Goal: Task Accomplishment & Management: Manage account settings

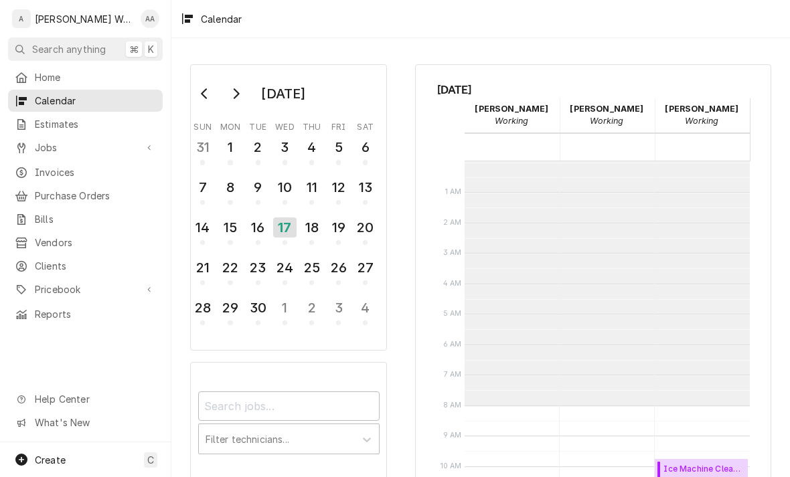
scroll to position [244, 0]
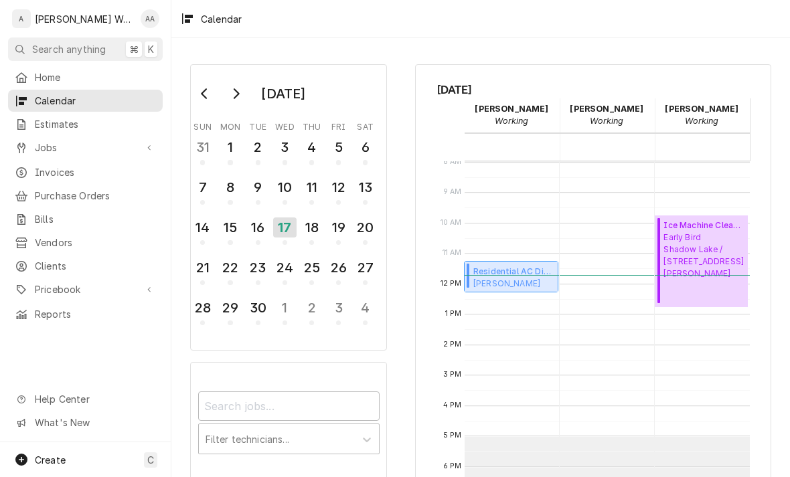
click at [508, 285] on span "Nick Waters Home / 15508 Copper Corral Dr, Plattsmouth, NE 68048" at bounding box center [513, 283] width 80 height 11
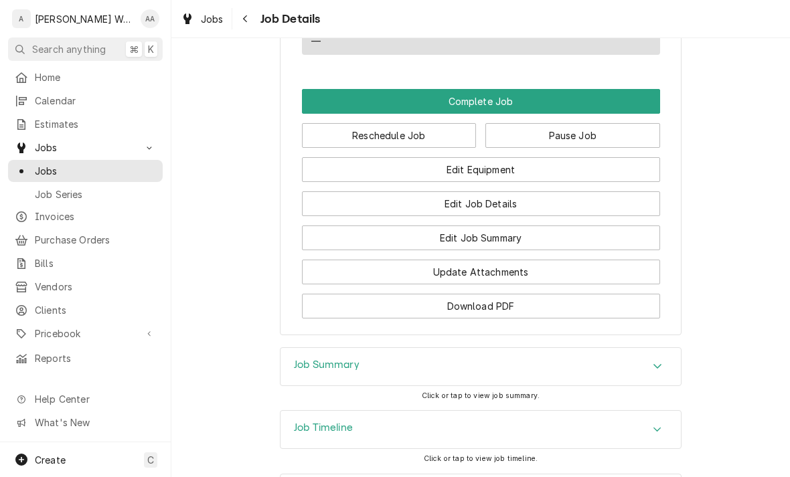
scroll to position [836, 0]
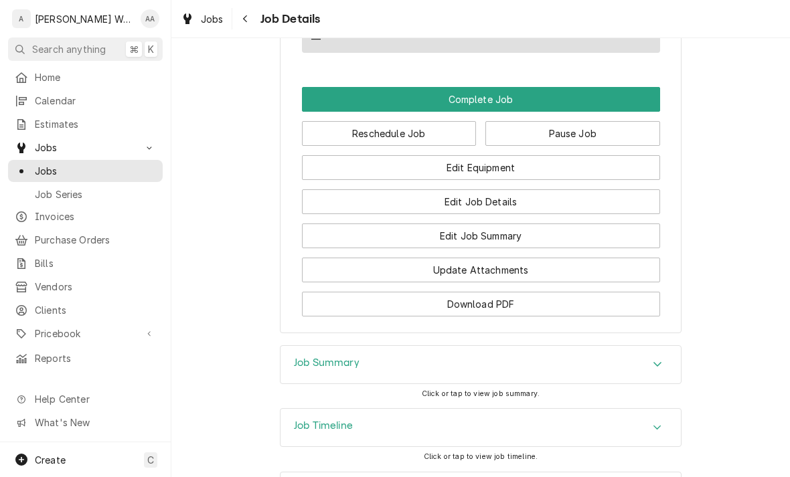
click at [348, 171] on button "Edit Equipment" at bounding box center [481, 167] width 358 height 25
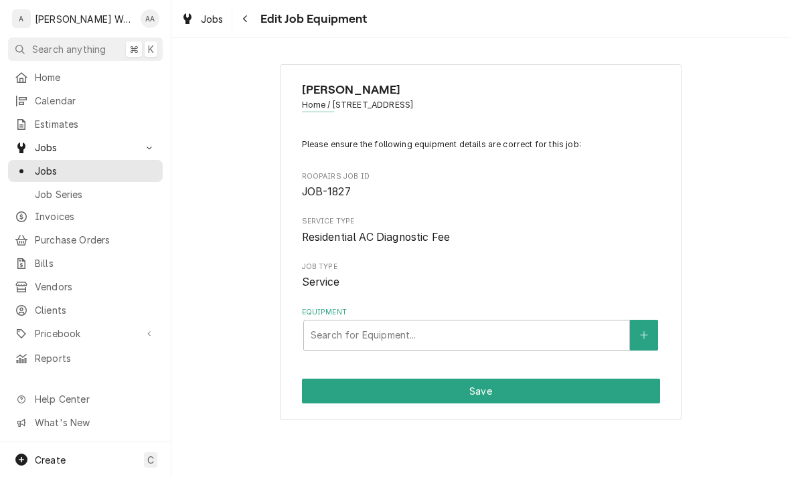
click at [642, 332] on icon "Create New Equipment" at bounding box center [644, 335] width 8 height 9
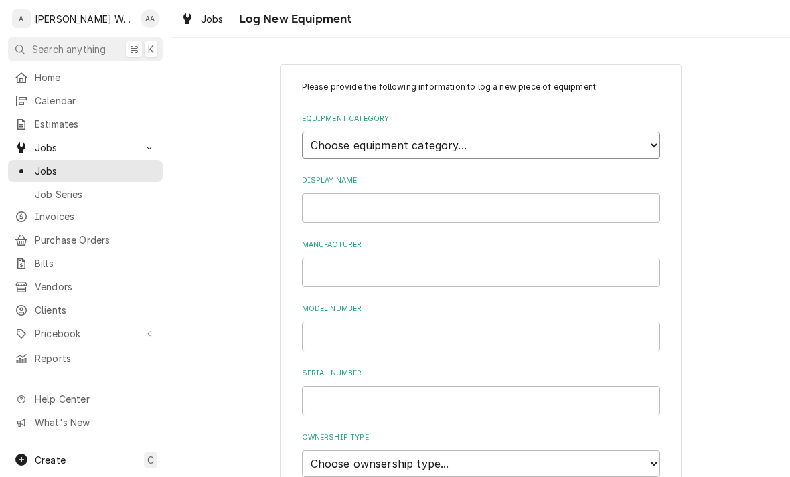
click at [328, 137] on select "Choose equipment category... Ice Machines Refrigeration Beverage Equipment Work…" at bounding box center [481, 145] width 358 height 27
select select "15"
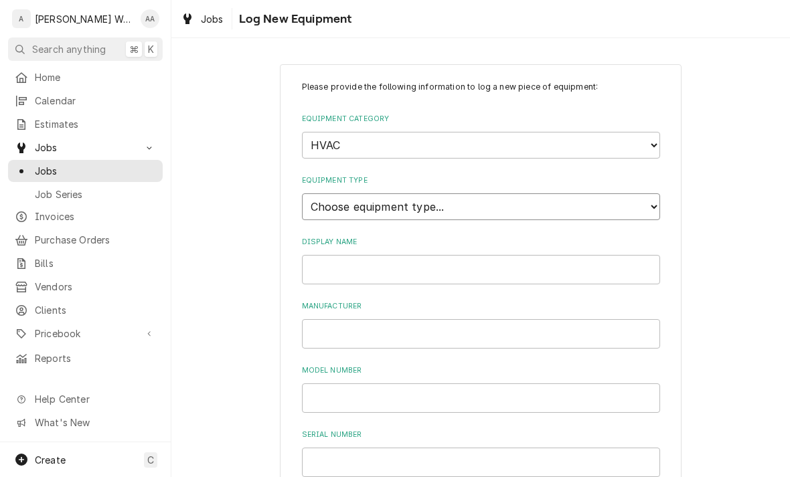
click at [313, 193] on select "Choose equipment type... Condenser Furnace Chiller Air Handler VRF Mini Split M…" at bounding box center [481, 206] width 358 height 27
select select "118"
click at [328, 255] on input "Display Name" at bounding box center [481, 269] width 358 height 29
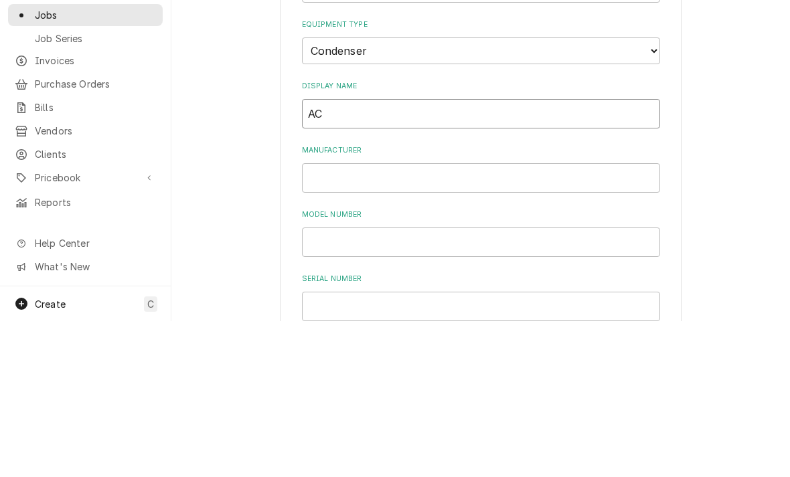
type input "AC"
click at [355, 319] on input "Manufacturer" at bounding box center [481, 333] width 358 height 29
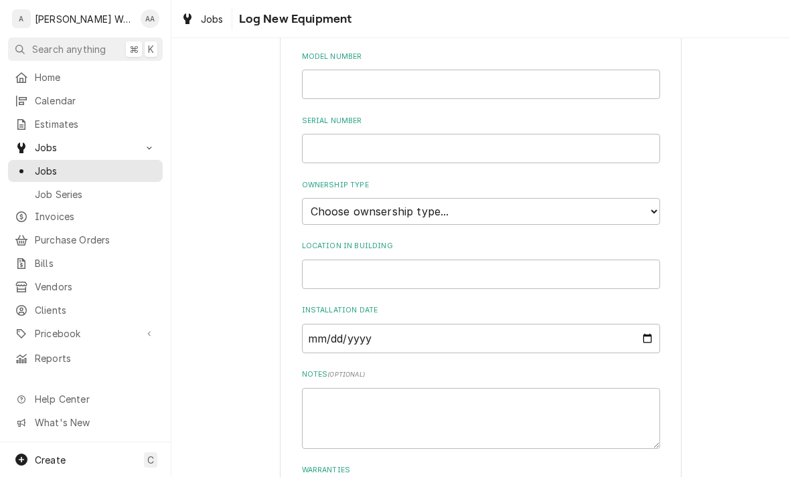
scroll to position [323, 0]
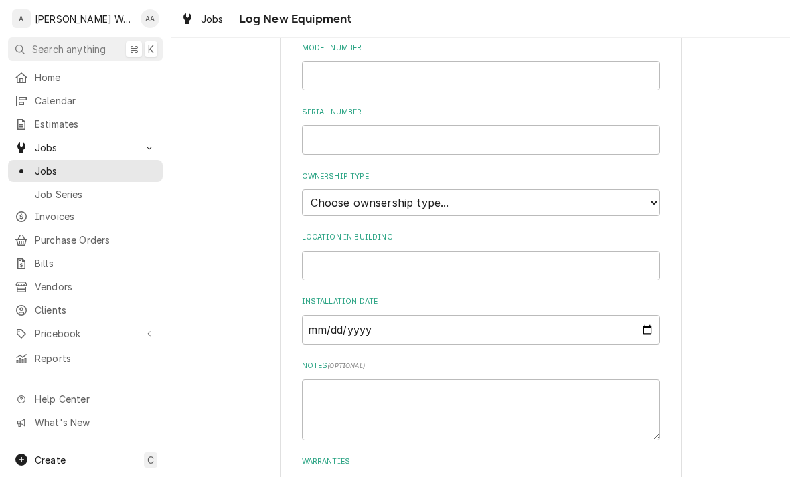
type input "Goodman"
click at [321, 189] on select "Choose ownsership type... Unknown Owned Leased Rented" at bounding box center [481, 202] width 358 height 27
select select "1"
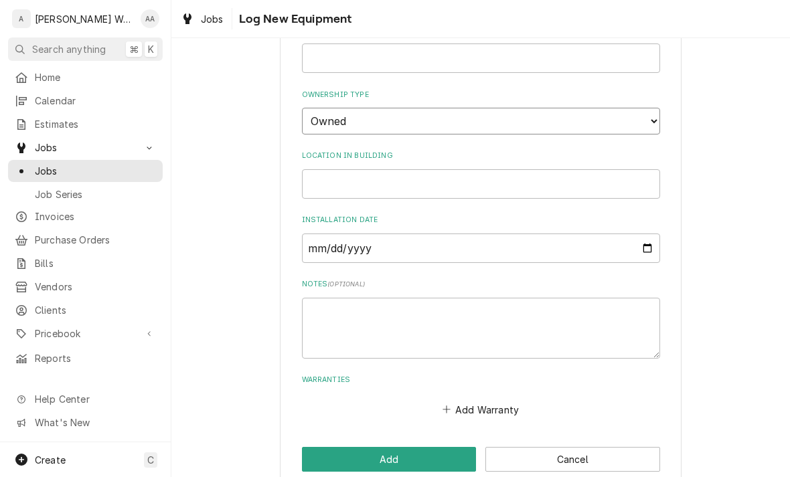
scroll to position [403, 0]
click at [340, 449] on button "Add" at bounding box center [389, 461] width 175 height 25
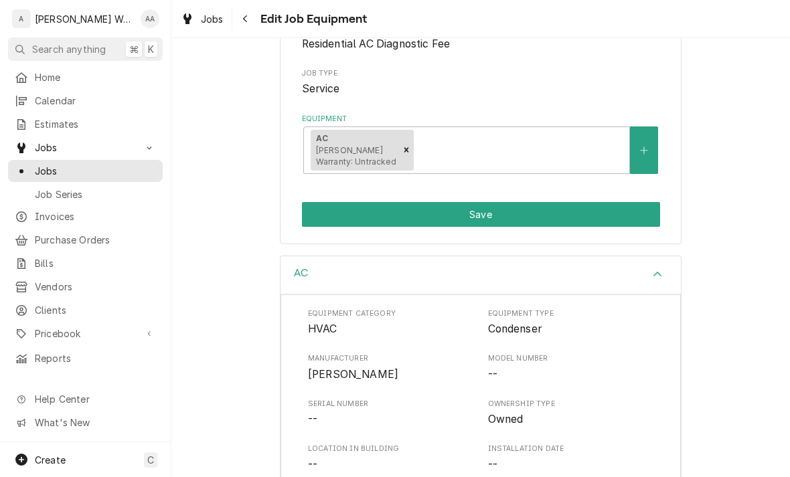
scroll to position [189, 0]
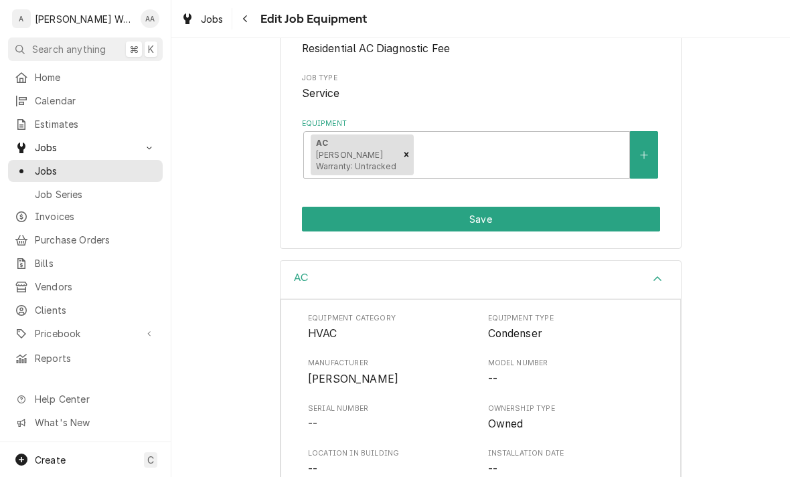
click at [319, 207] on button "Save" at bounding box center [481, 219] width 358 height 25
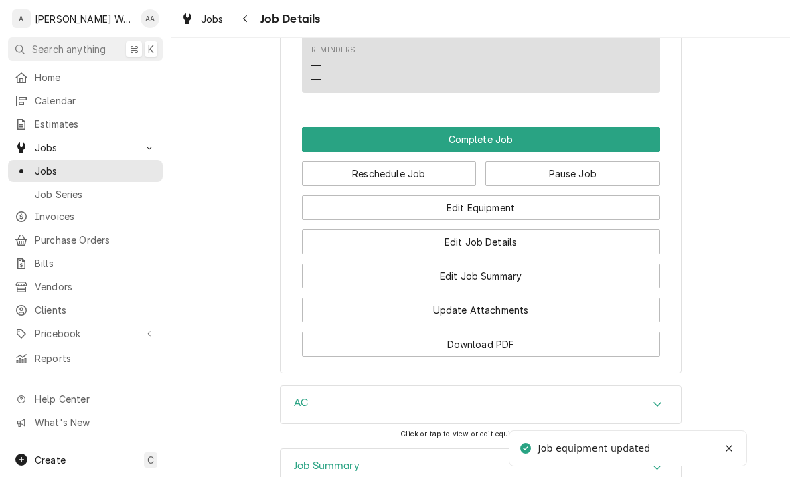
scroll to position [773, 0]
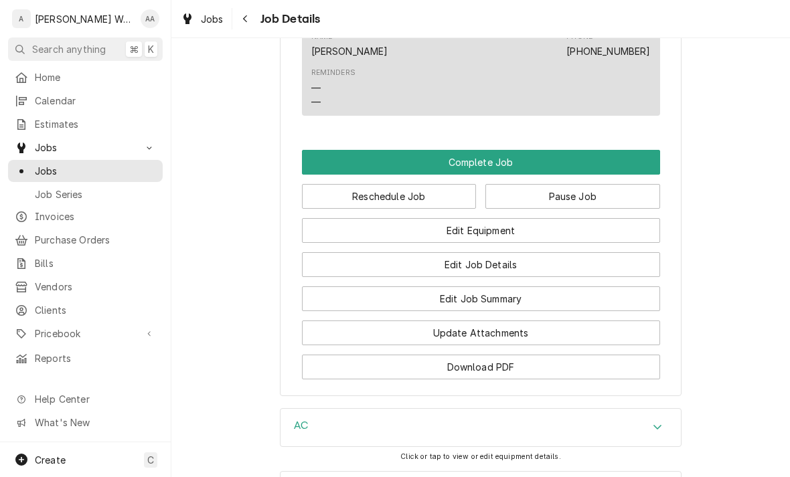
click at [376, 309] on button "Edit Job Summary" at bounding box center [481, 299] width 358 height 25
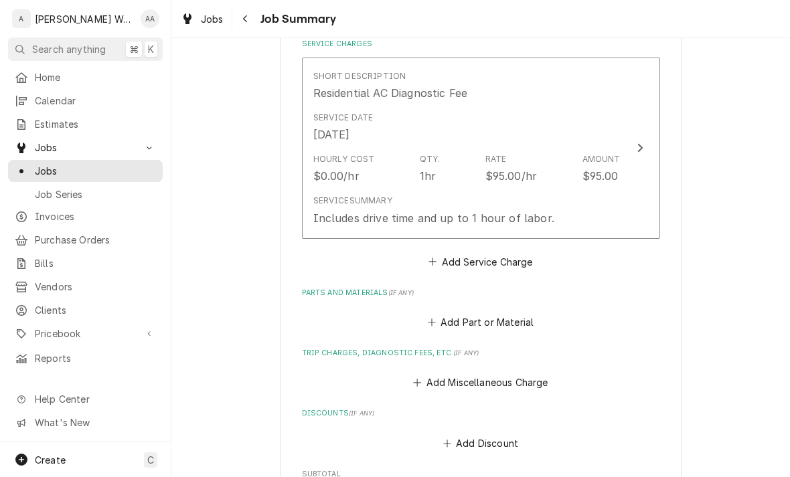
click at [351, 203] on div "Service Summary Includes drive time and up to 1 hour of labor." at bounding box center [433, 210] width 241 height 31
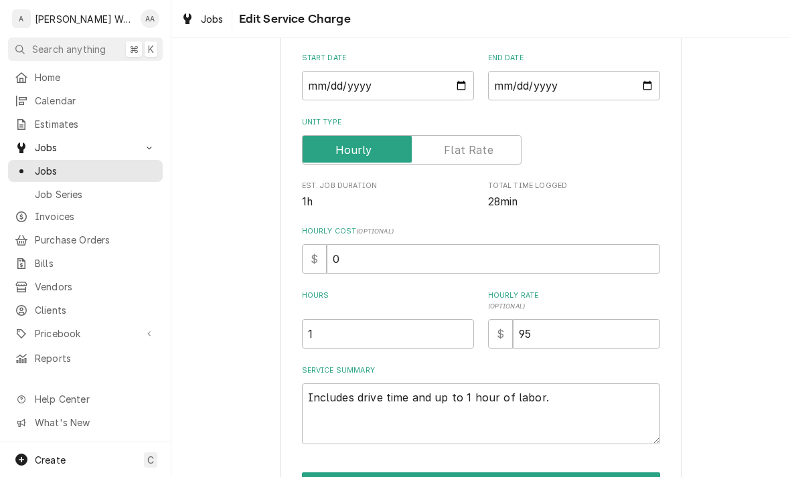
scroll to position [146, 0]
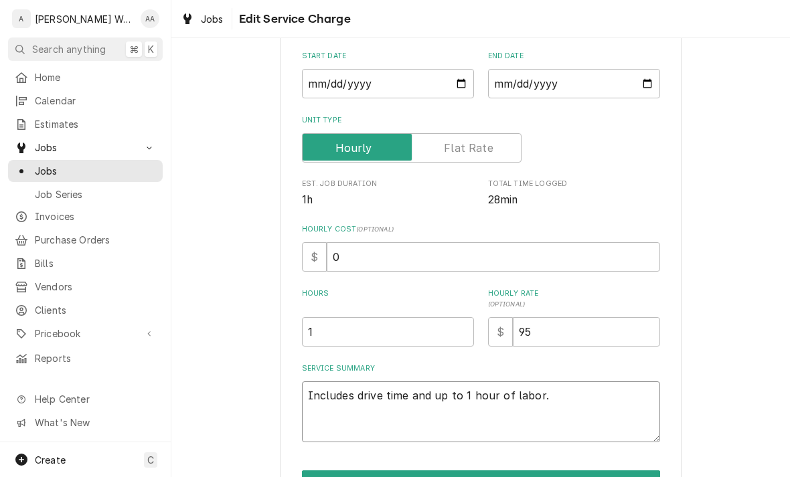
click at [560, 389] on textarea "Includes drive time and up to 1 hour of labor." at bounding box center [481, 412] width 358 height 61
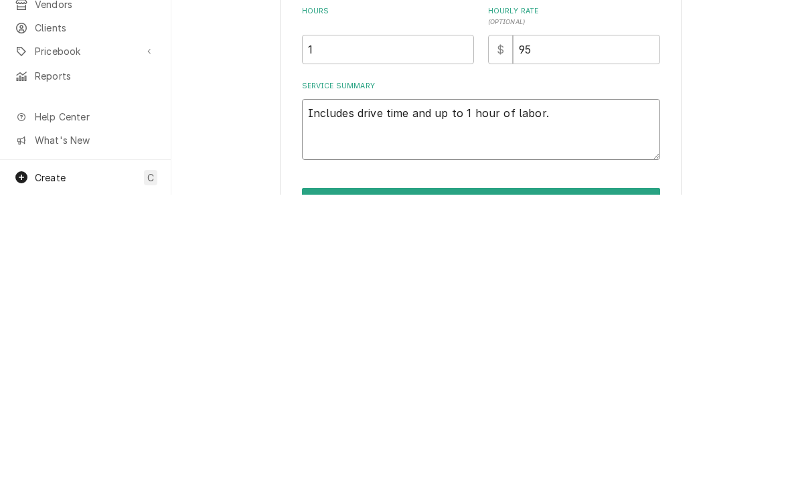
click at [544, 382] on textarea "Includes drive time and up to 1 hour of labor." at bounding box center [481, 412] width 358 height 61
type textarea "x"
type textarea "Fo"
type textarea "x"
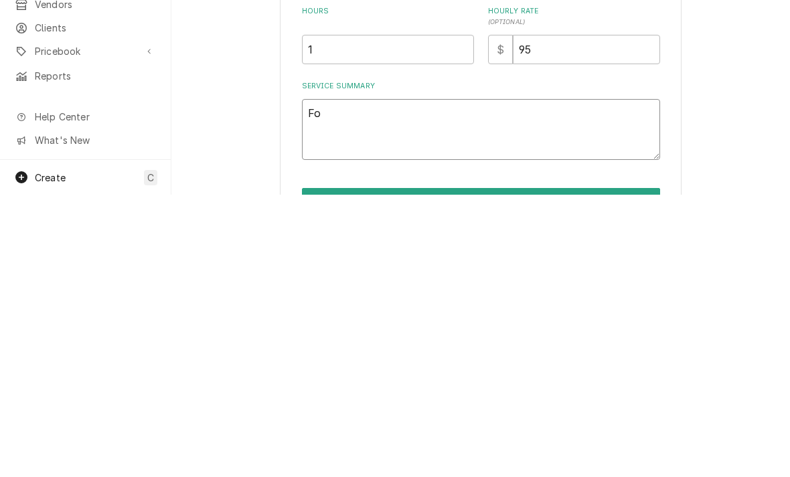
type textarea "Fou"
type textarea "x"
type textarea "Foun"
type textarea "x"
type textarea "Found"
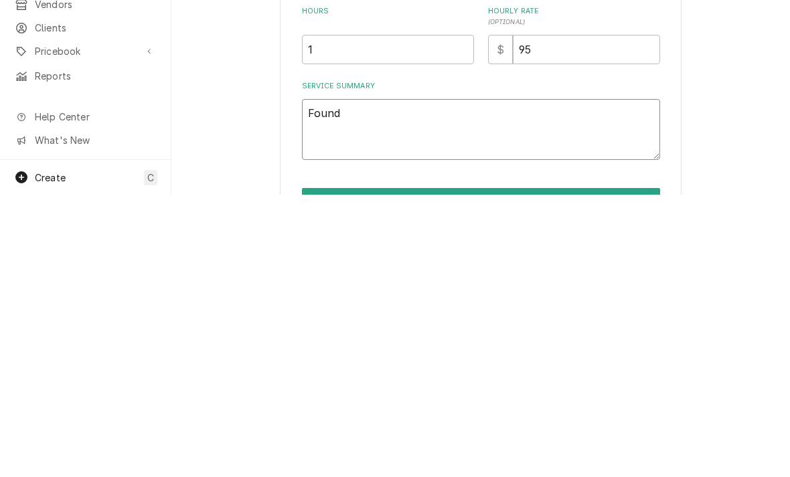
type textarea "x"
type textarea "Found"
type textarea "x"
type textarea "Found b"
type textarea "x"
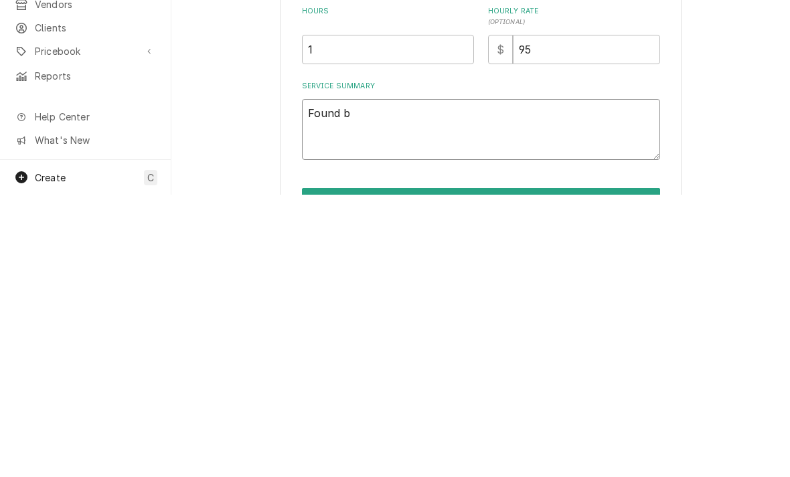
type textarea "Found ba"
type textarea "x"
type textarea "Found bad"
type textarea "x"
type textarea "Found bad"
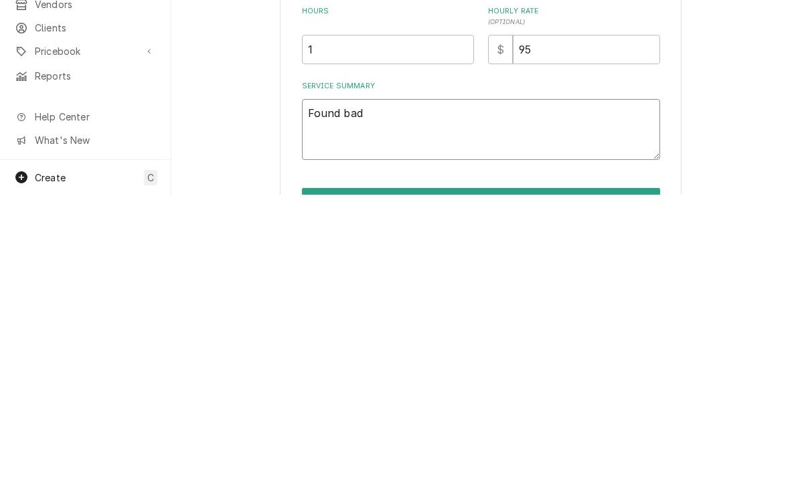
type textarea "x"
type textarea "Found bad d"
type textarea "x"
type textarea "Found bad du"
type textarea "x"
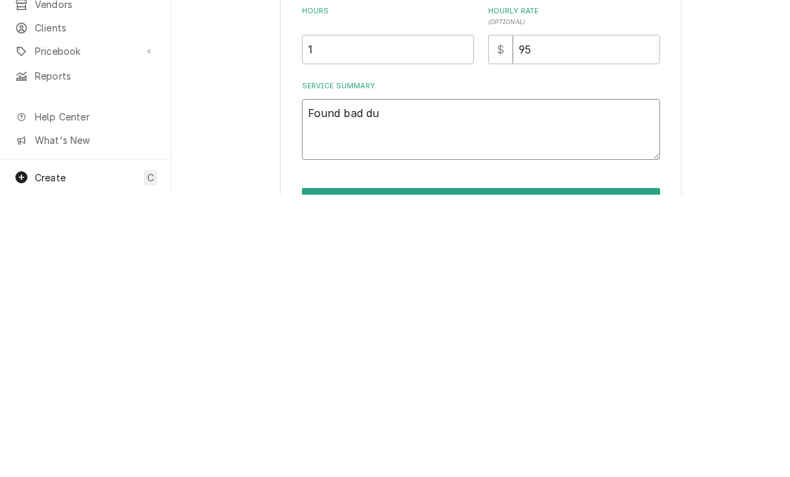
type textarea "Found bad dua"
type textarea "x"
type textarea "Found bad dual"
type textarea "x"
type textarea "Found bad dual"
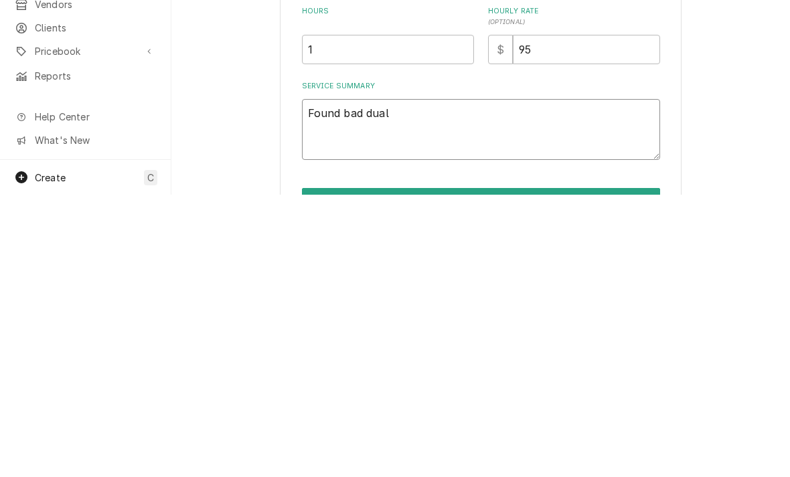
type textarea "x"
type textarea "Found bad dual r"
type textarea "x"
type textarea "Found bad dual ru"
type textarea "x"
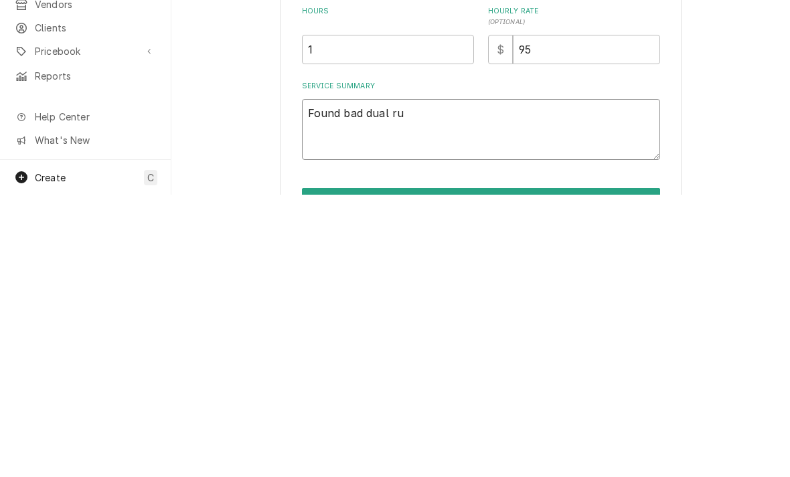
type textarea "Found bad dual run"
type textarea "x"
type textarea "Found bad dual run c"
type textarea "x"
type textarea "Found bad dual run ca"
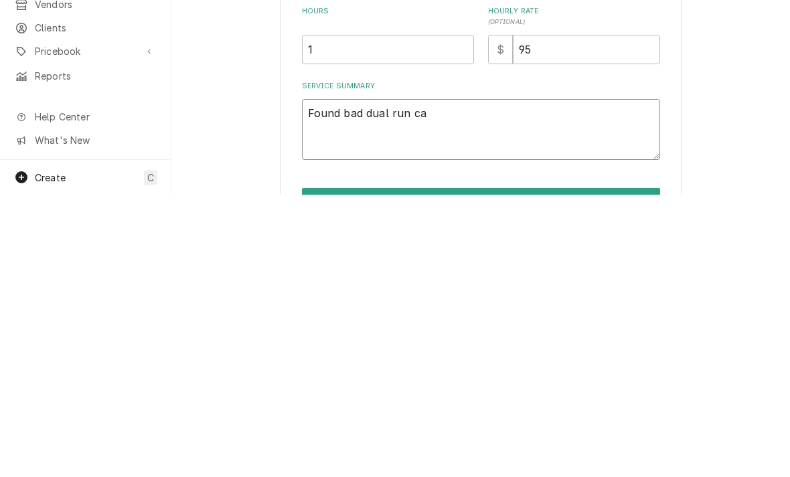
type textarea "x"
type textarea "Found bad dual run cap"
type textarea "x"
type textarea "Found bad dual run cap +"
type textarea "x"
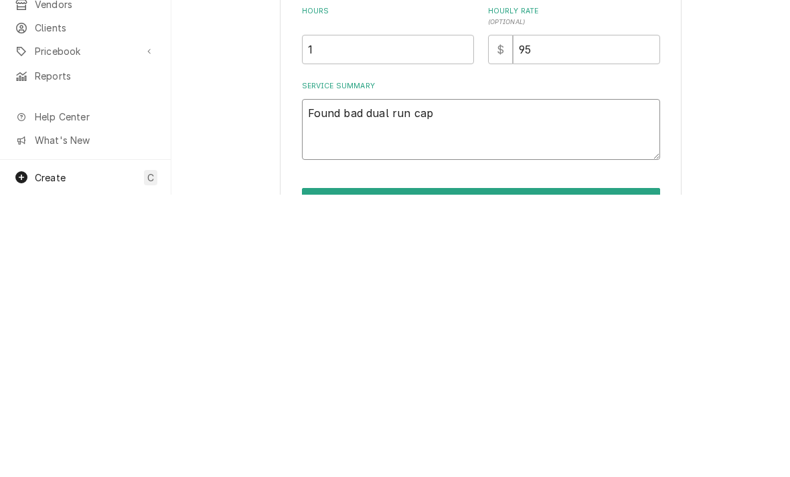
type textarea "Found bad dual run cap -"
type textarea "x"
type textarea "Found bad dual run cap - c"
type textarea "x"
type textarea "Found bad dual run cap - co"
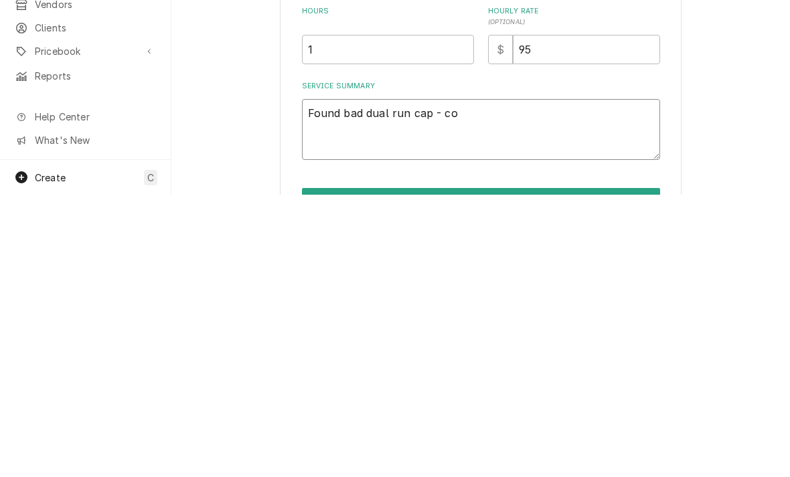
type textarea "x"
type textarea "Found bad dual run cap - com"
type textarea "x"
type textarea "Found bad dual run cap - comp"
type textarea "x"
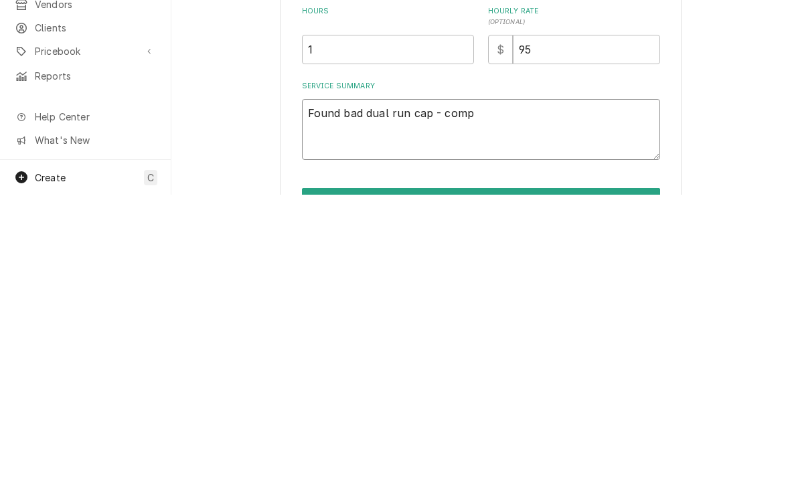
type textarea "Found bad dual run cap - compr"
type textarea "x"
type textarea "Found bad dual run cap - compre"
type textarea "x"
type textarea "Found bad dual run cap - compres"
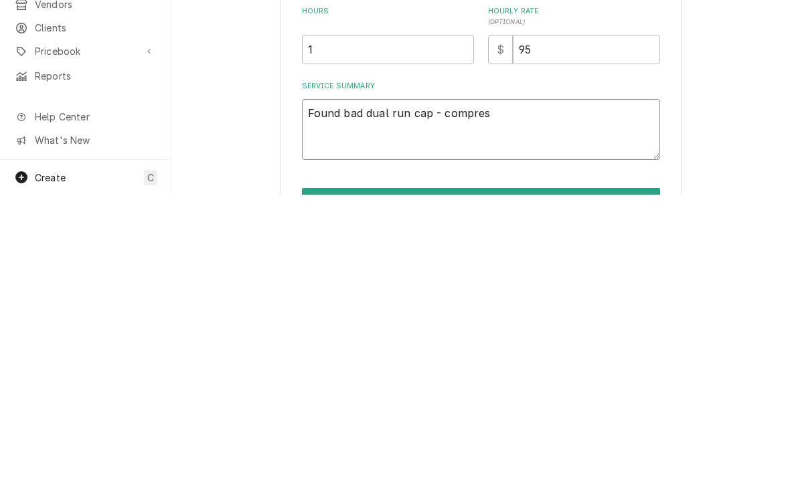
type textarea "x"
type textarea "Found bad dual run cap - compress"
type textarea "x"
type textarea "Found bad dual run cap - compresso"
type textarea "x"
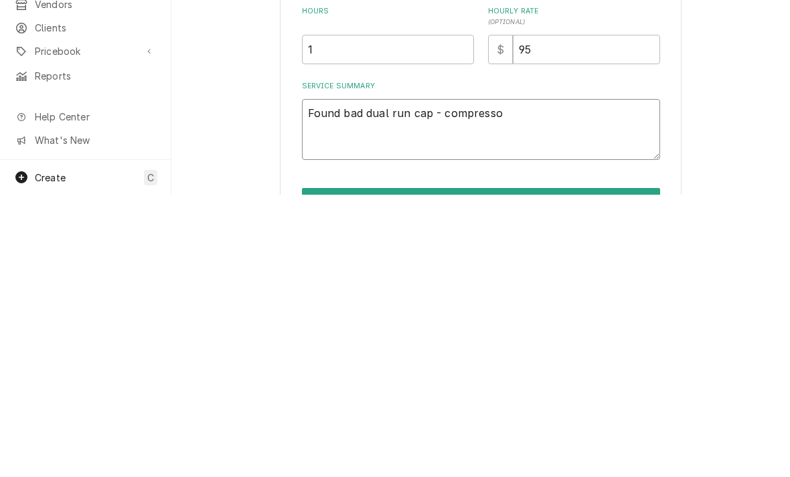
type textarea "Found bad dual run cap - compressor"
type textarea "x"
type textarea "Found bad dual run cap - compressor s"
type textarea "x"
type textarea "Found bad dual run cap - compressor sid"
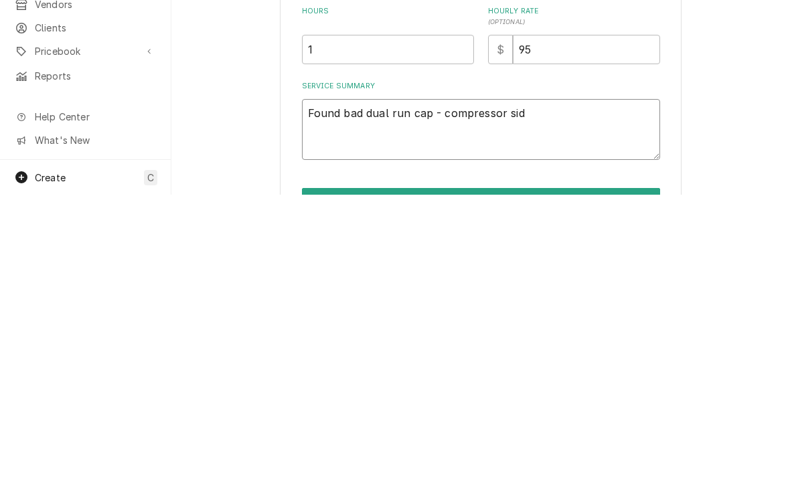
type textarea "x"
type textarea "Found bad dual run cap - compressor side"
type textarea "x"
type textarea "Found bad dual run cap - compressor side"
type textarea "x"
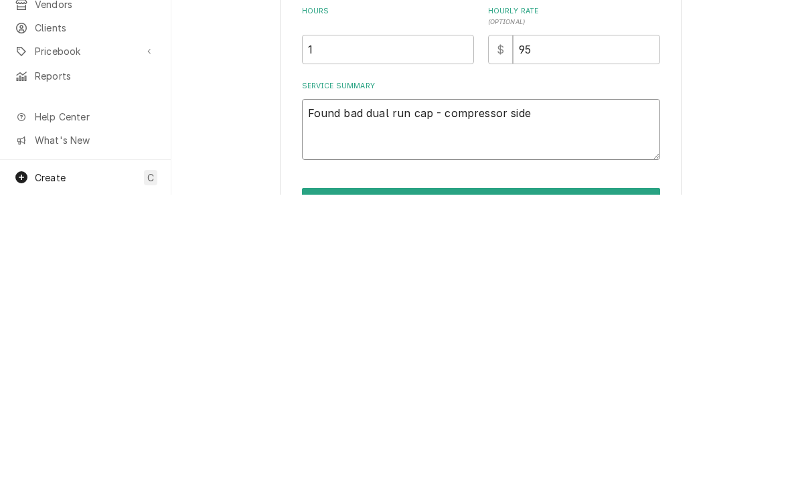
type textarea "Found bad dual run cap - compressor side w"
type textarea "x"
type textarea "Found bad dual run cap - compressor side wa"
type textarea "x"
type textarea "Found bad dual run cap - compressor side was"
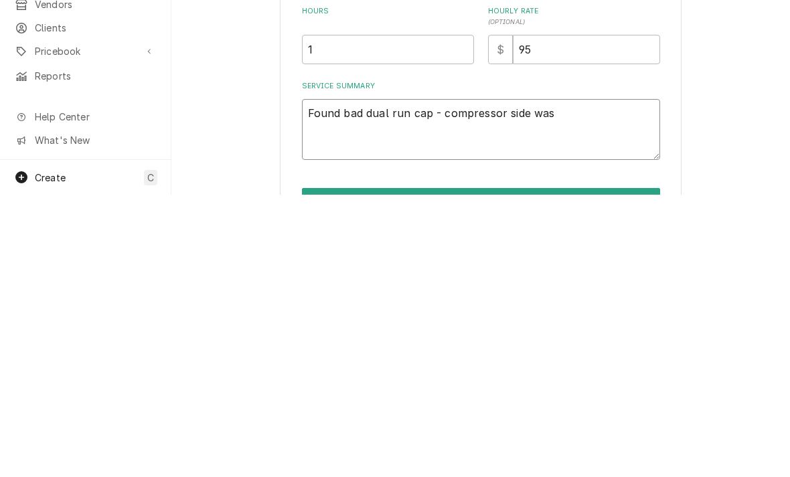
type textarea "x"
type textarea "Found bad dual run cap - compressor side was 2"
type textarea "x"
type textarea "Found bad dual run cap - compressor side was 24"
type textarea "x"
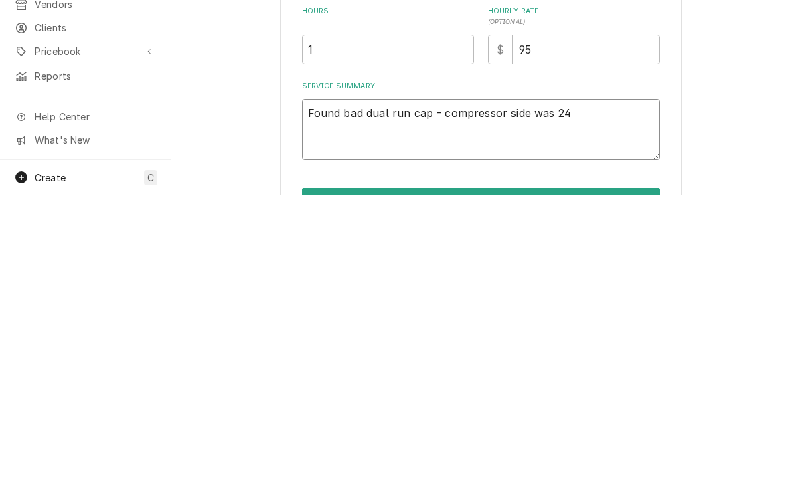
type textarea "Found bad dual run cap - compressor side was 24."
type textarea "x"
type textarea "Found bad dual run cap - compressor side was 24.3"
type textarea "x"
type textarea "Found bad dual run cap - compressor side was 24.3/"
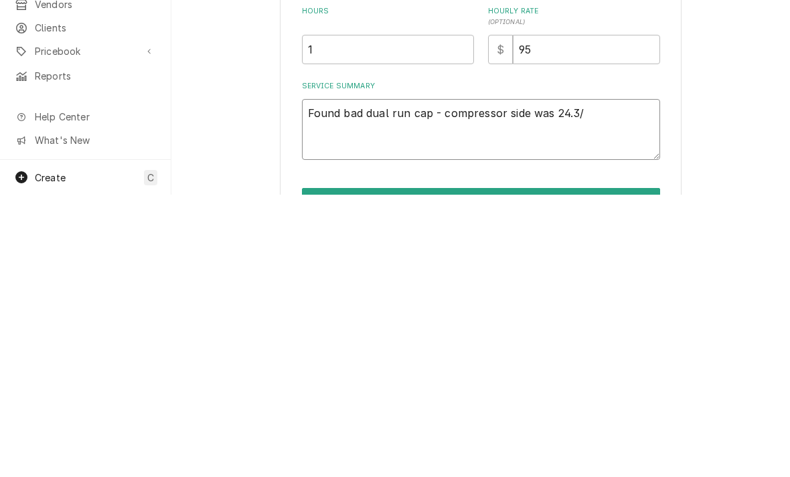
type textarea "x"
type textarea "Found bad dual run cap - compressor side was 24.3/4"
type textarea "x"
type textarea "Found bad dual run cap - compressor side was 24.3/40"
type textarea "x"
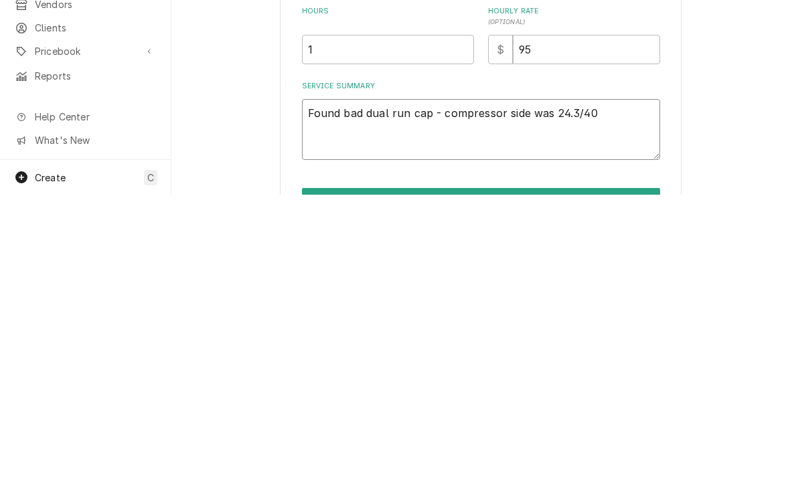
type textarea "Found bad dual run cap - compressor side was 24.3/40m"
type textarea "x"
type textarea "Found bad dual run cap - compressor side was 24.3/40mfd"
type textarea "x"
type textarea "Found bad dual run cap - compressor side was 24.3/40mfd"
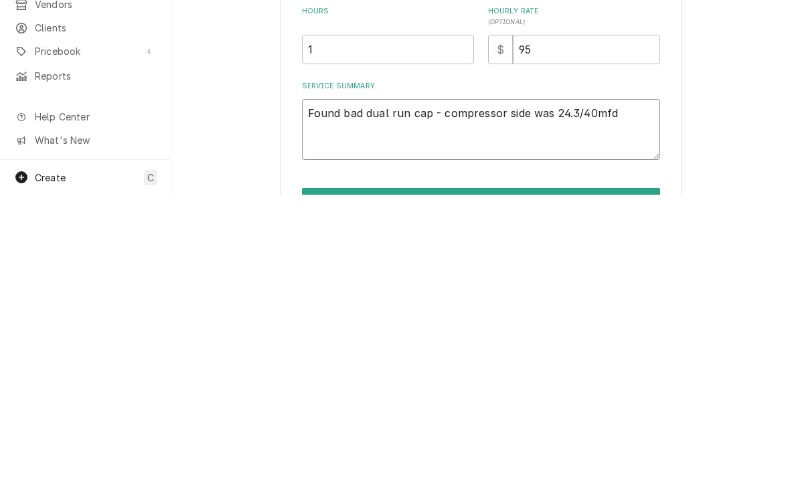
type textarea "x"
type textarea "Found bad dual run cap - compressor side was 24.3/40mfd."
type textarea "x"
type textarea "Found bad dual run cap - compressor side was 24.3/40mfd. R"
type textarea "x"
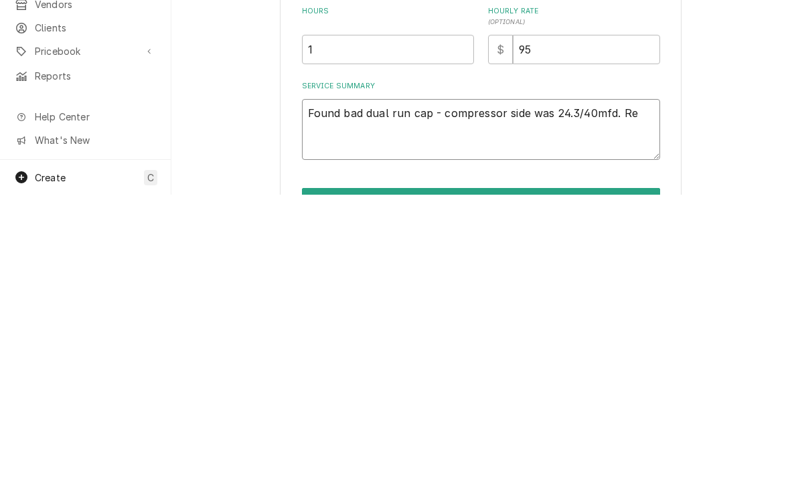
type textarea "Found bad dual run cap - compressor side was 24.3/40mfd. Rep"
type textarea "x"
type textarea "Found bad dual run cap - compressor side was 24.3/40mfd. Repla"
type textarea "x"
type textarea "Found bad dual run cap - compressor side was 24.3/40mfd. Replac"
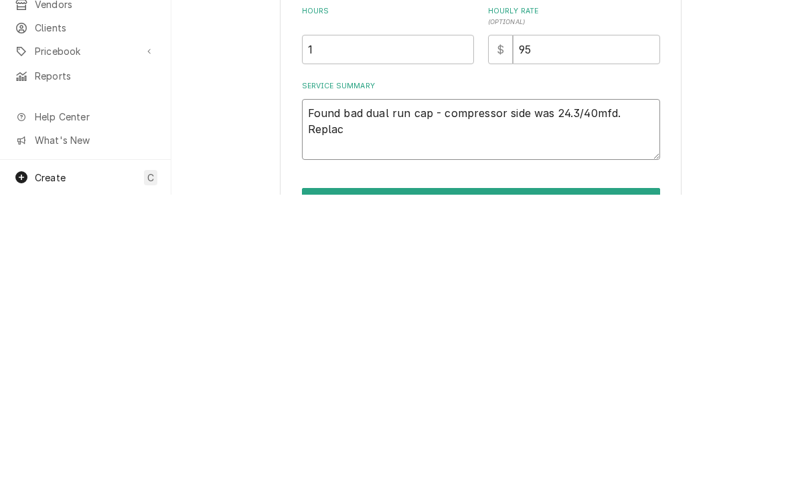
type textarea "x"
type textarea "Found bad dual run cap - compressor side was 24.3/40mfd. Replace"
type textarea "x"
type textarea "Found bad dual run cap - compressor side was 24.3/40mfd. Replaced"
type textarea "x"
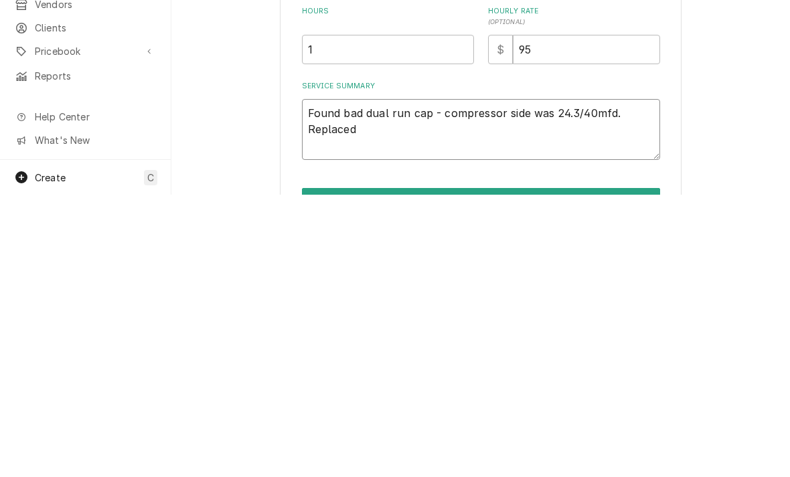
type textarea "Found bad dual run cap - compressor side was 24.3/40mfd. Replaced"
type textarea "x"
type textarea "Found bad dual run cap - compressor side was 24.3/40mfd. Replaced w"
type textarea "x"
type textarea "Found bad dual run cap - compressor side was 24.3/40mfd. Replaced wi"
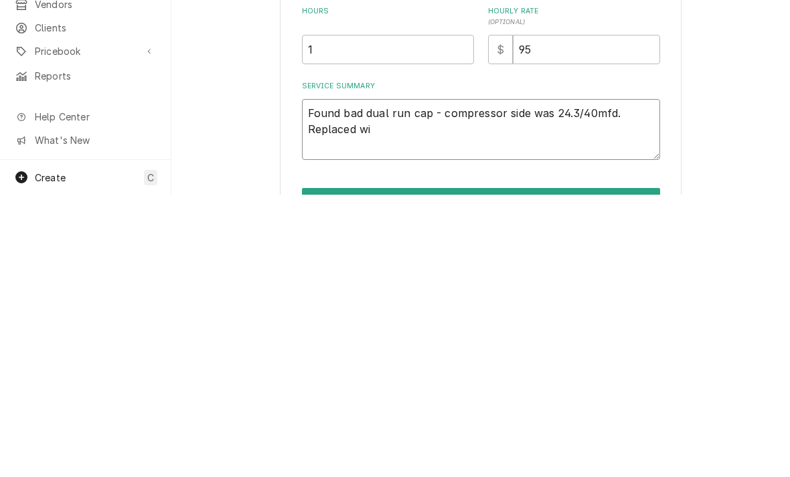
type textarea "x"
type textarea "Found bad dual run cap - compressor side was 24.3/40mfd. Replaced wit"
type textarea "x"
type textarea "Found bad dual run cap - compressor side was 24.3/40mfd. Replaced with"
type textarea "x"
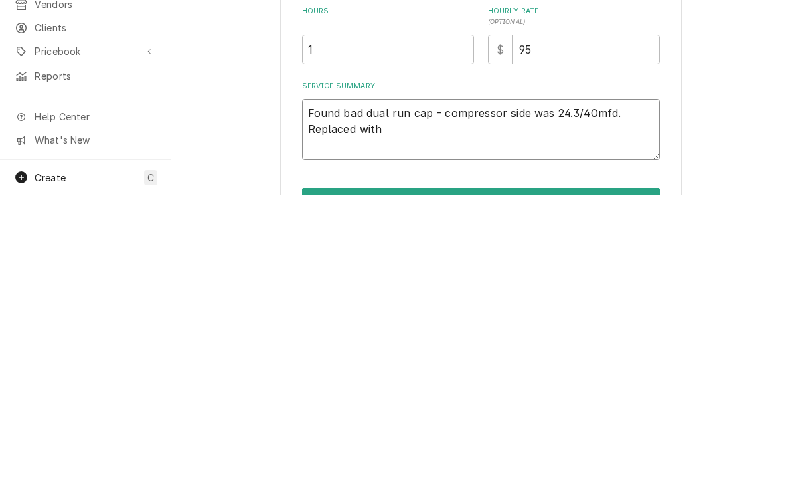
type textarea "Found bad dual run cap - compressor side was 24.3/40mfd. Replaced with"
type textarea "x"
type textarea "Found bad dual run cap - compressor side was 24.3/40mfd. Replaced with t"
type textarea "x"
type textarea "Found bad dual run cap - compressor side was 24.3/40mfd. Replaced with tu"
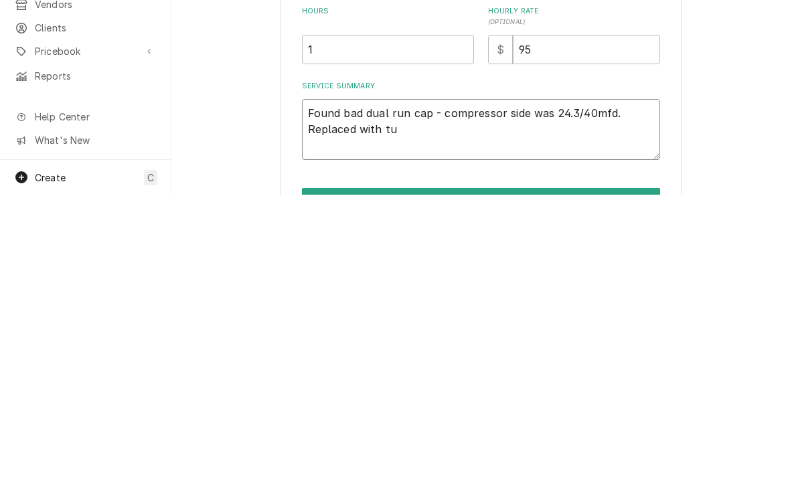
type textarea "x"
type textarea "Found bad dual run cap - compressor side was 24.3/40mfd. Replaced with tur"
type textarea "x"
type textarea "Found bad dual run cap - compressor side was 24.3/40mfd. Replaced with turb"
type textarea "x"
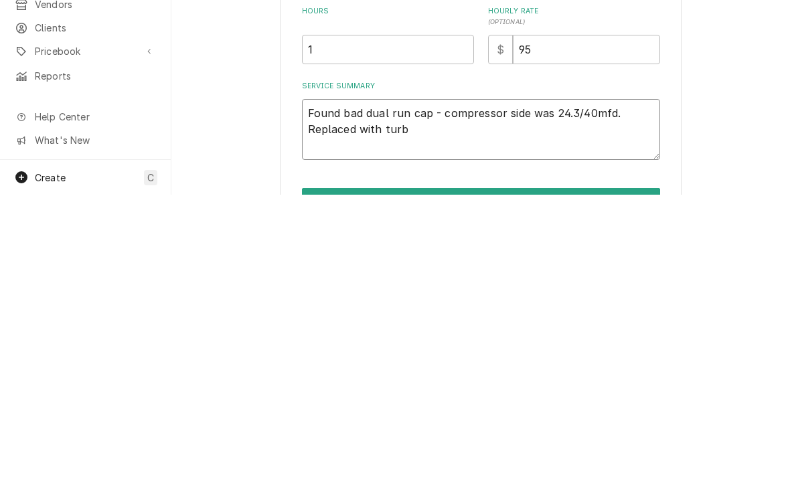
type textarea "Found bad dual run cap - compressor side was 24.3/40mfd. Replaced with turbo"
type textarea "x"
type textarea "Found bad dual run cap - compressor side was 24.3/40mfd. Replaced with turboc"
type textarea "x"
type textarea "Found bad dual run cap - compressor side was 24.3/40mfd. Replaced with turbocap"
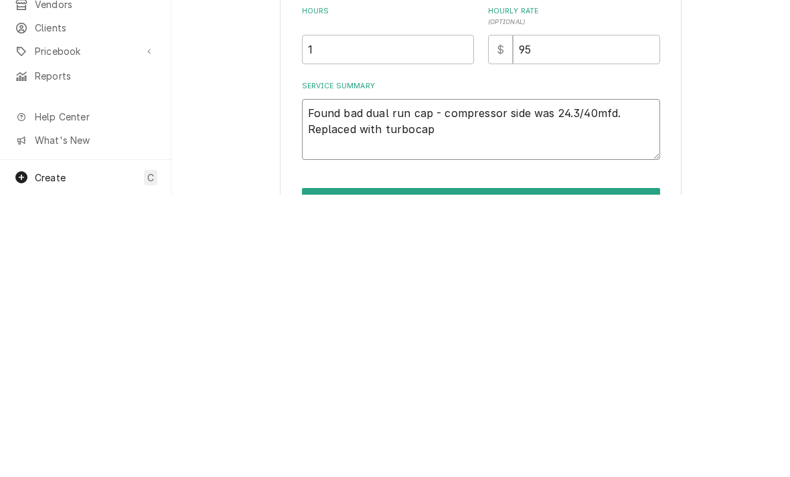
type textarea "x"
type textarea "Found bad dual run cap - compressor side was 24.3/40mfd. Replaced with turbo cap"
type textarea "x"
type textarea "Found bad dual run cap - compressor side was 24.3/40mfd. Replaced with turbo cap"
type textarea "x"
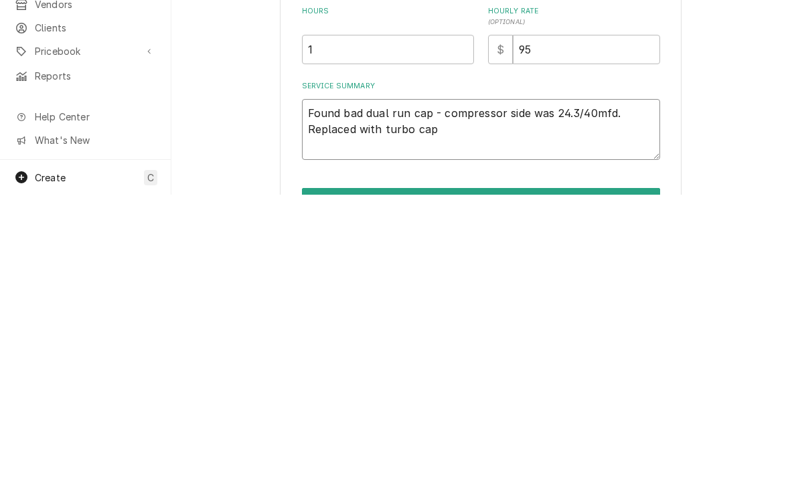
type textarea "Found bad dual run cap - compressor side was 24.3/40mfd. Replaced with turbo cap"
type textarea "x"
type textarea "Found bad dual run cap - compressor side was 24.3/40mfd. Replaced with turbo ca…"
type textarea "x"
type textarea "Found bad dual run cap - compressor side was 24.3/40mfd. Replaced with turbo ca…"
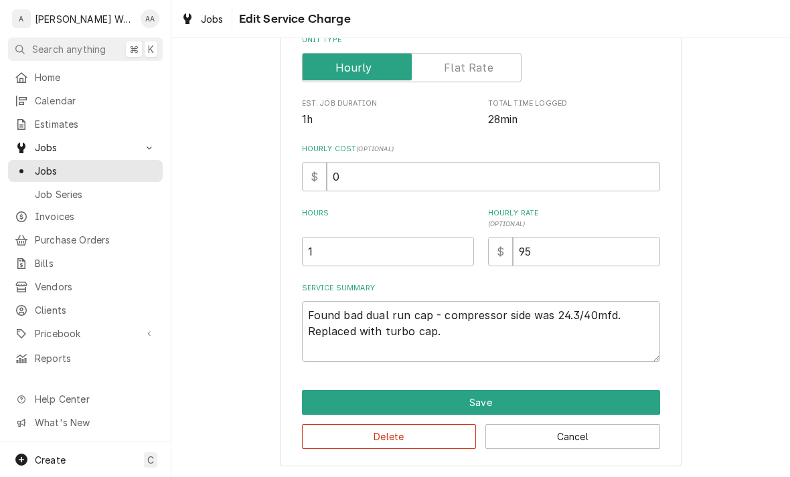
click at [322, 396] on button "Save" at bounding box center [481, 402] width 358 height 25
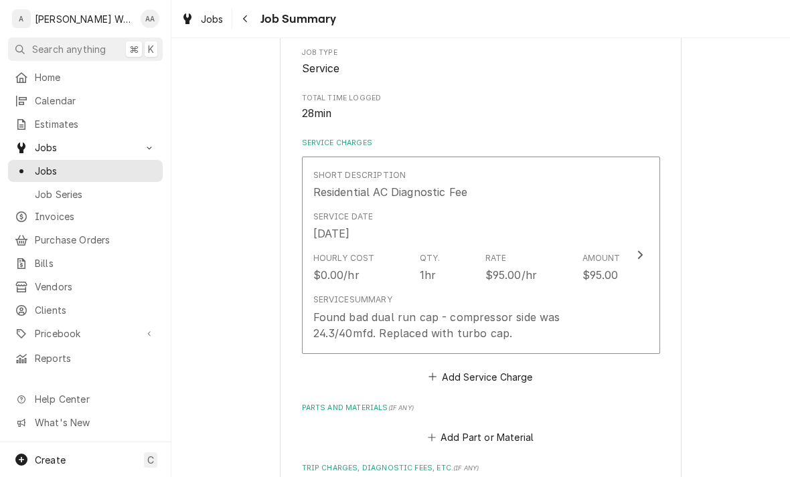
type textarea "x"
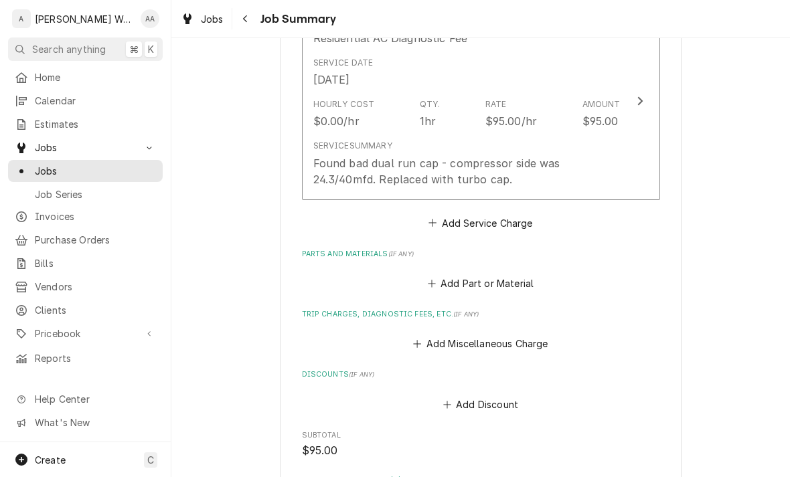
scroll to position [437, 0]
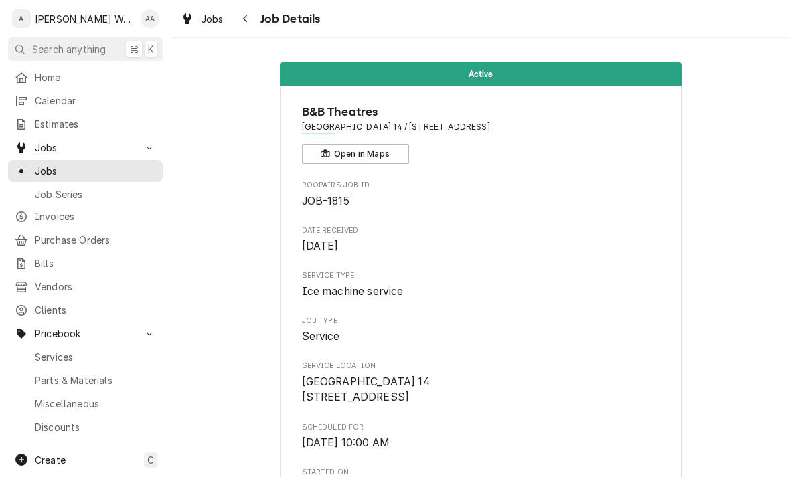
click at [47, 374] on span "Parts & Materials" at bounding box center [95, 381] width 121 height 14
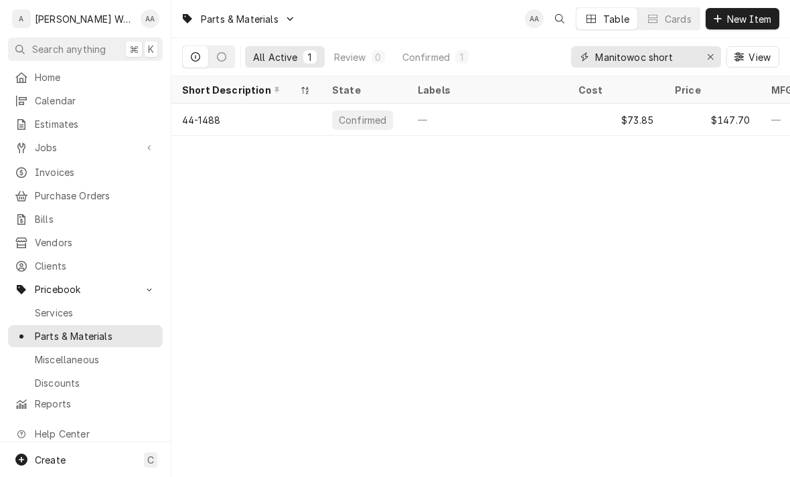
click at [707, 49] on button "Erase input" at bounding box center [710, 56] width 21 height 21
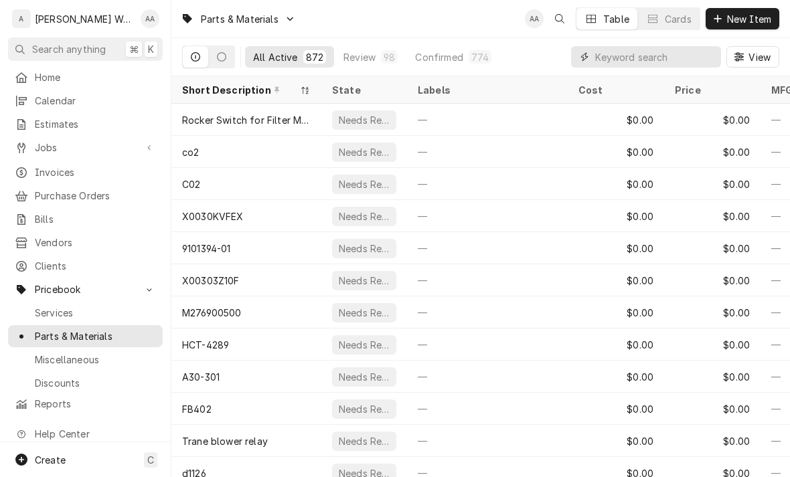
type input "5"
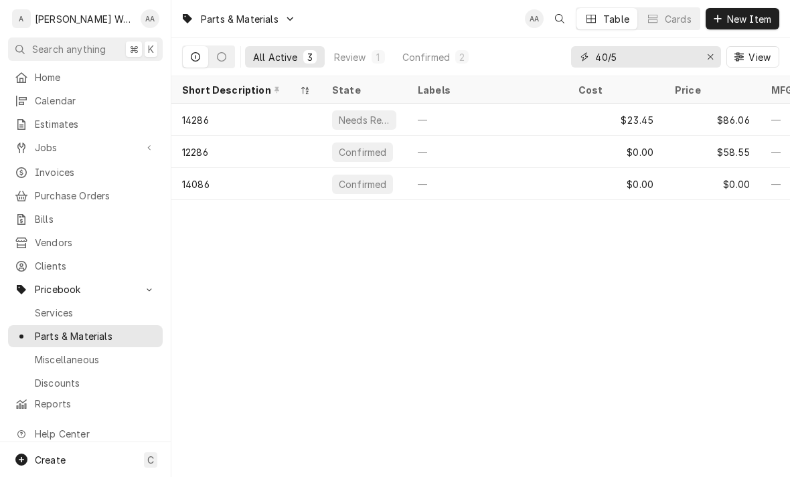
type input "40/5"
click at [357, 58] on div "Review" at bounding box center [350, 57] width 32 height 14
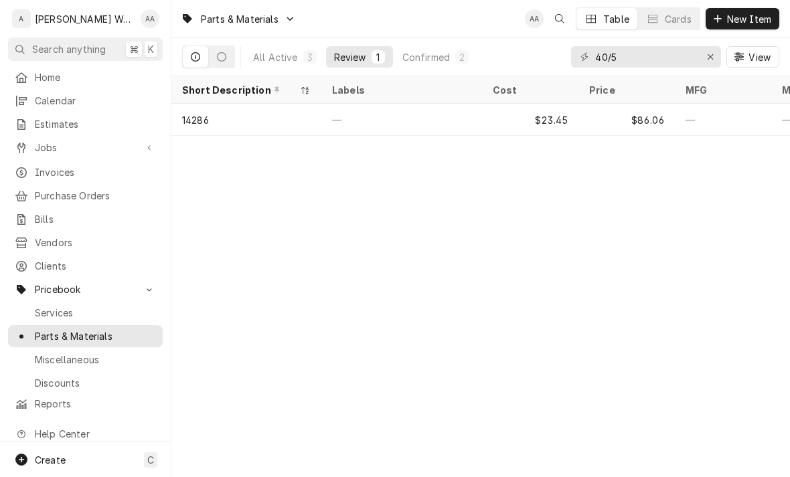
click at [227, 123] on div "14286" at bounding box center [246, 120] width 150 height 32
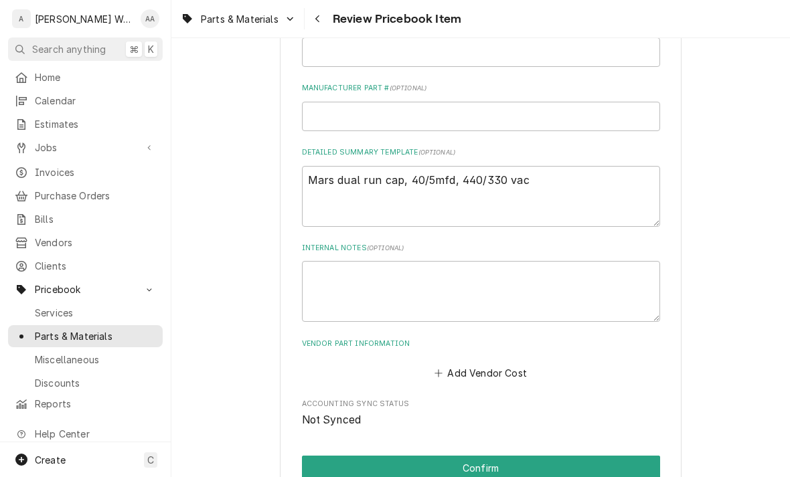
scroll to position [499, 0]
click at [319, 458] on button "Confirm" at bounding box center [481, 467] width 358 height 25
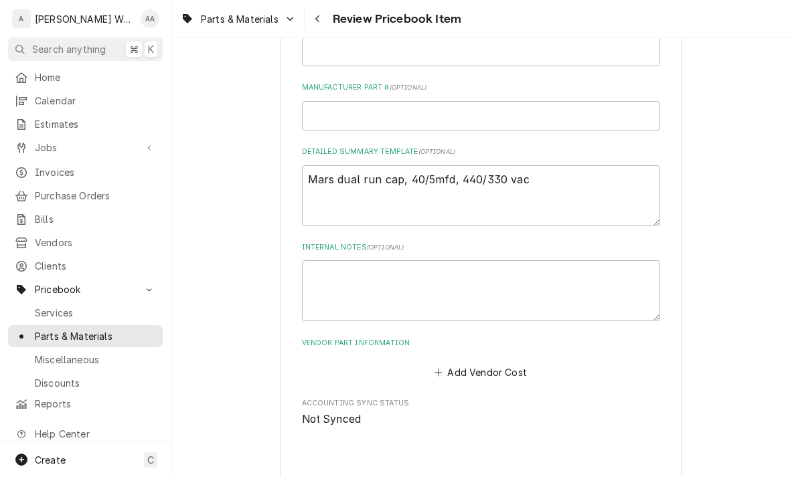
type textarea "x"
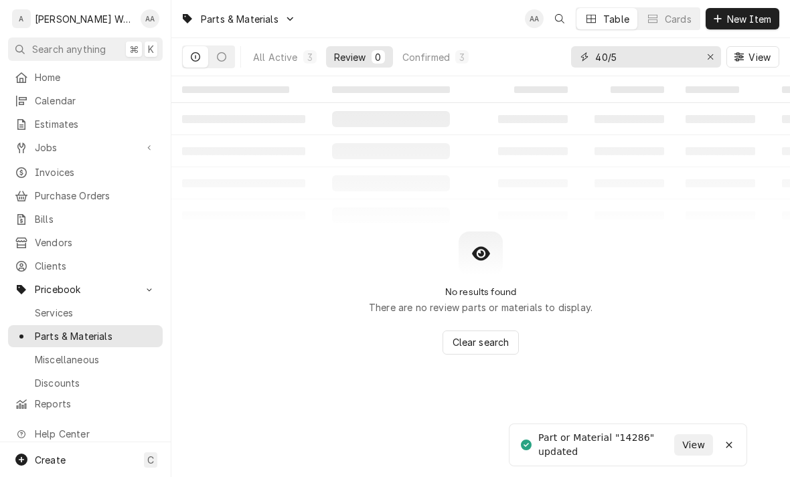
click at [708, 48] on button "Erase input" at bounding box center [710, 56] width 21 height 21
type input "12200"
click at [276, 62] on div "All Active" at bounding box center [275, 57] width 45 height 14
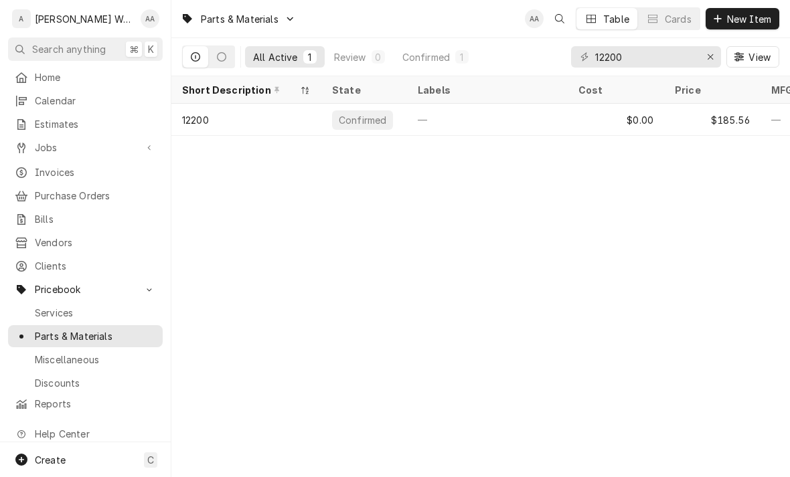
click at [284, 121] on div "12200" at bounding box center [246, 120] width 150 height 32
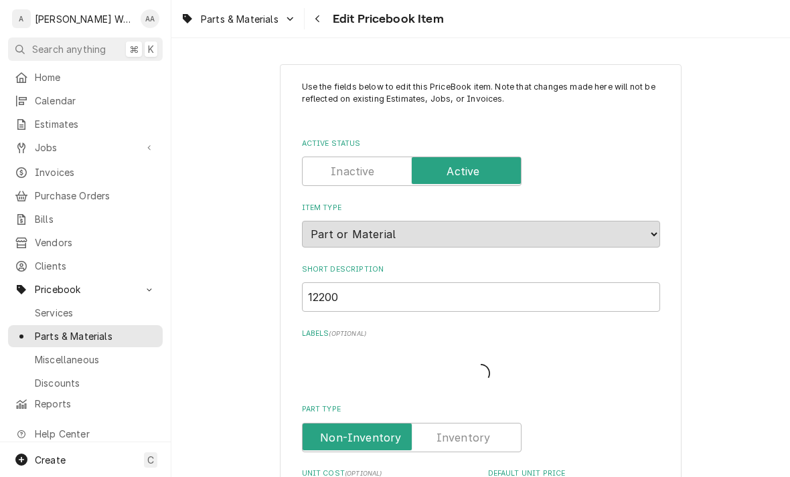
type textarea "x"
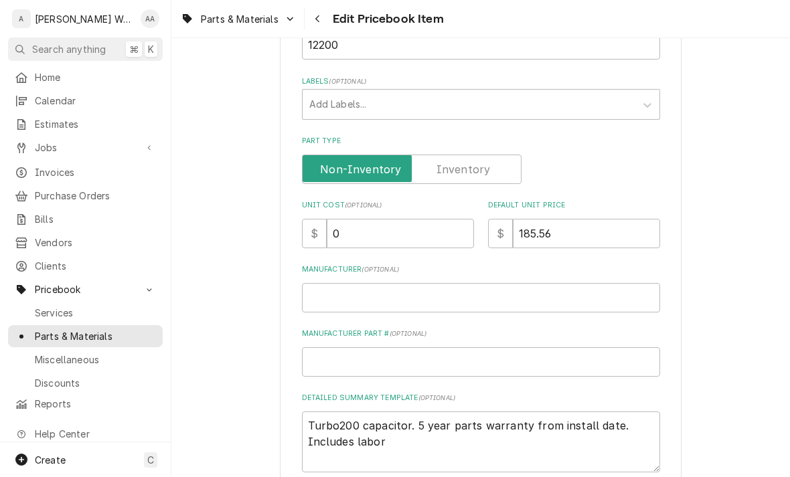
scroll to position [264, 0]
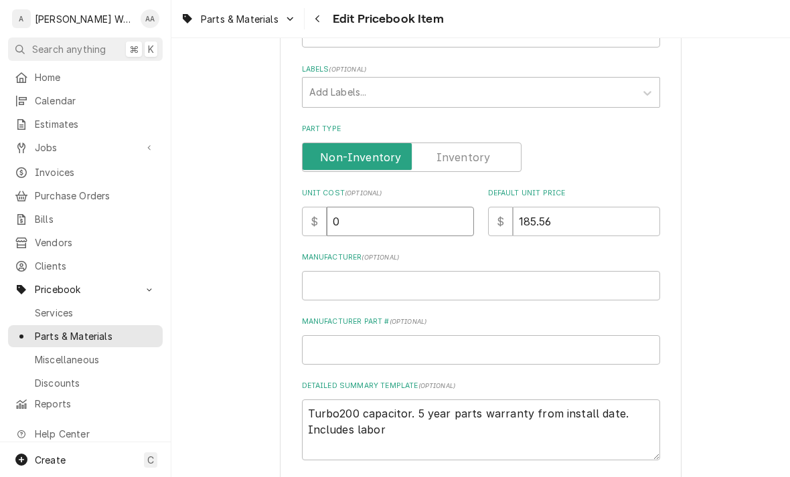
click at [368, 207] on input "0" at bounding box center [400, 221] width 147 height 29
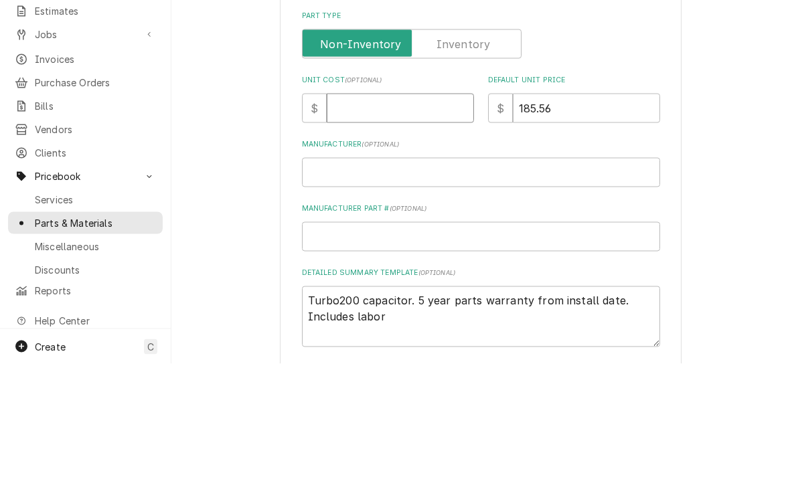
type textarea "x"
type input "7"
type textarea "x"
type input "76"
type textarea "x"
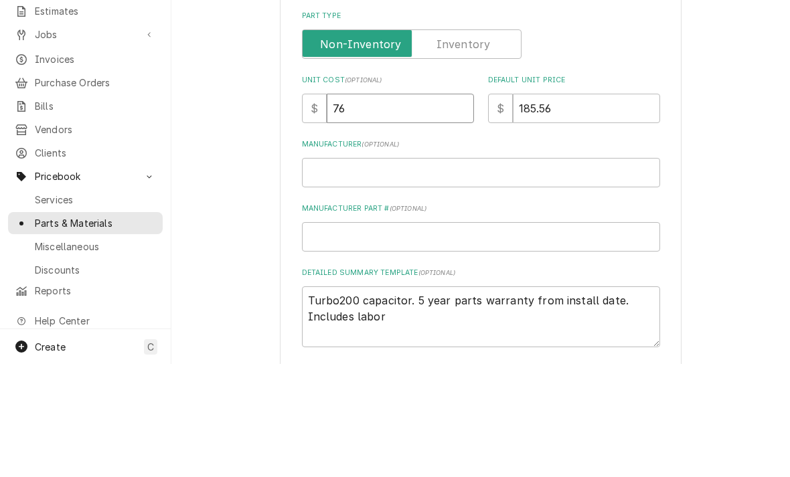
type input "76.0"
type textarea "x"
type input "76.01"
type textarea "x"
type input "76.01"
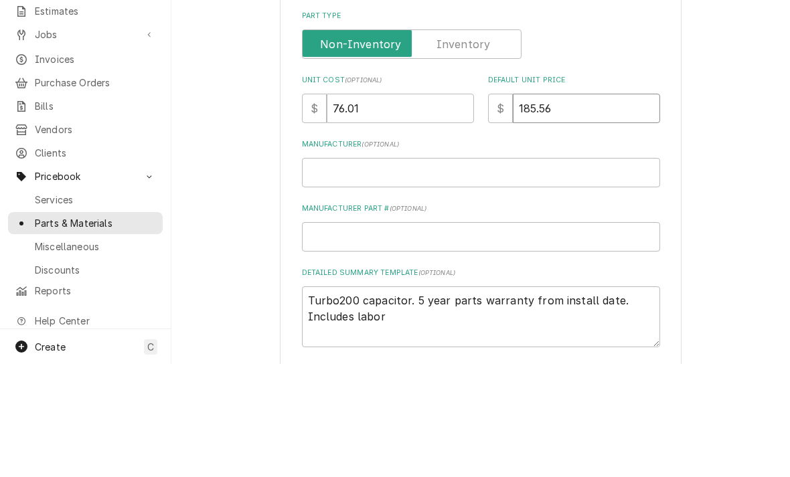
click at [566, 207] on input "185.56" at bounding box center [586, 221] width 147 height 29
click at [541, 207] on input "185.56" at bounding box center [586, 221] width 147 height 29
click at [540, 207] on input "185.56" at bounding box center [586, 221] width 147 height 29
type textarea "x"
type input "18"
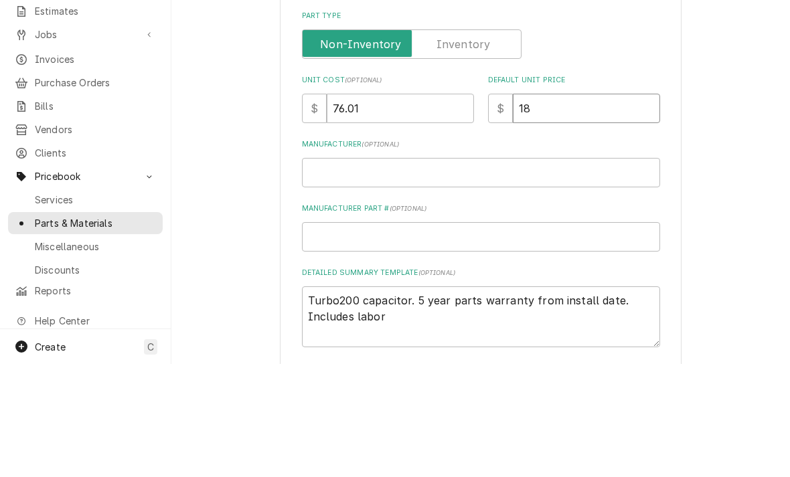
type textarea "x"
type input "1"
type textarea "x"
type input "2"
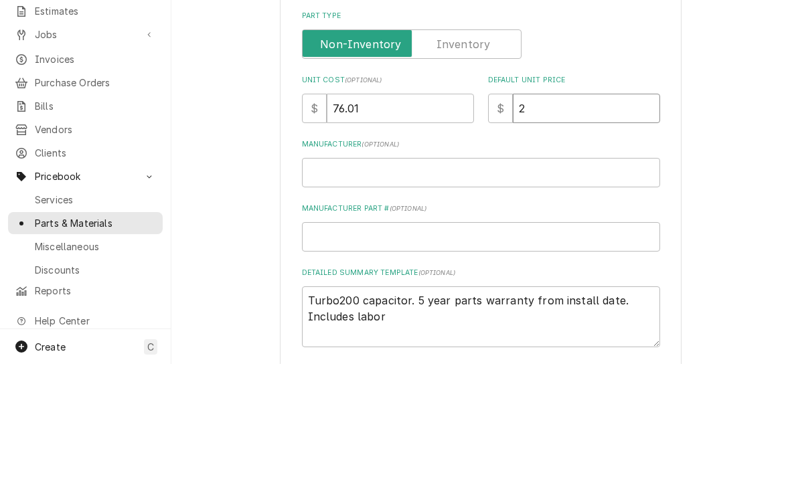
type textarea "x"
type input "22"
type textarea "x"
type input "222"
type textarea "x"
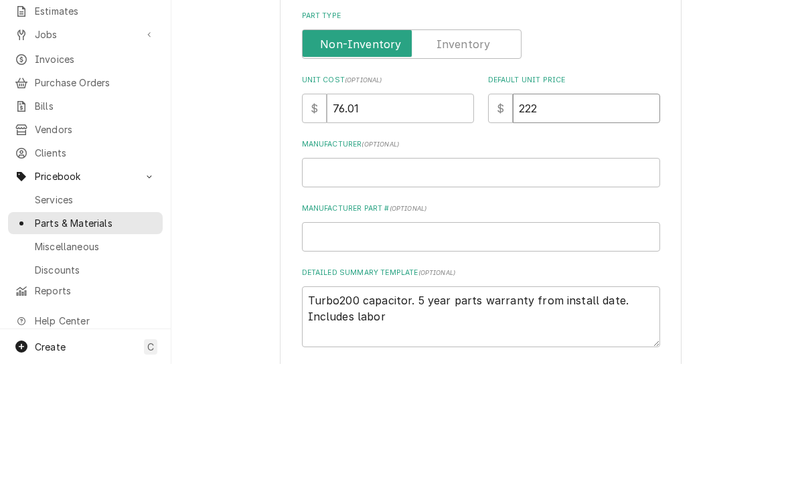
type input "22"
type textarea "x"
type input "2"
type textarea "x"
type input "21"
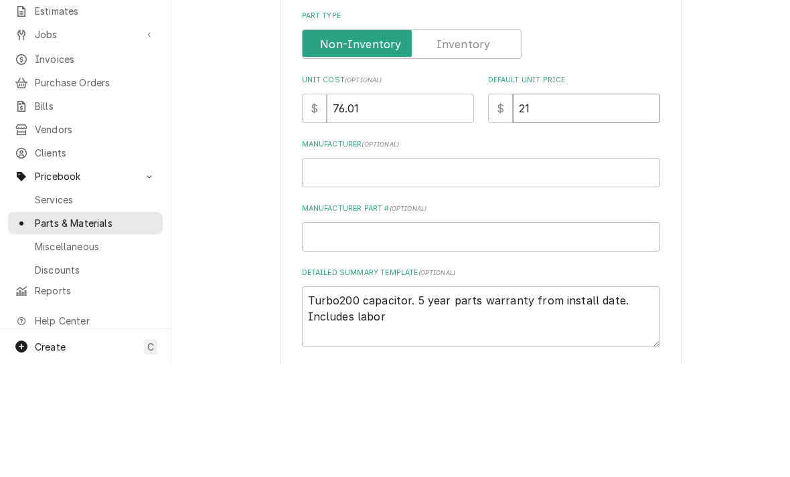
type textarea "x"
type input "212"
type textarea "x"
type input "212.6"
type textarea "x"
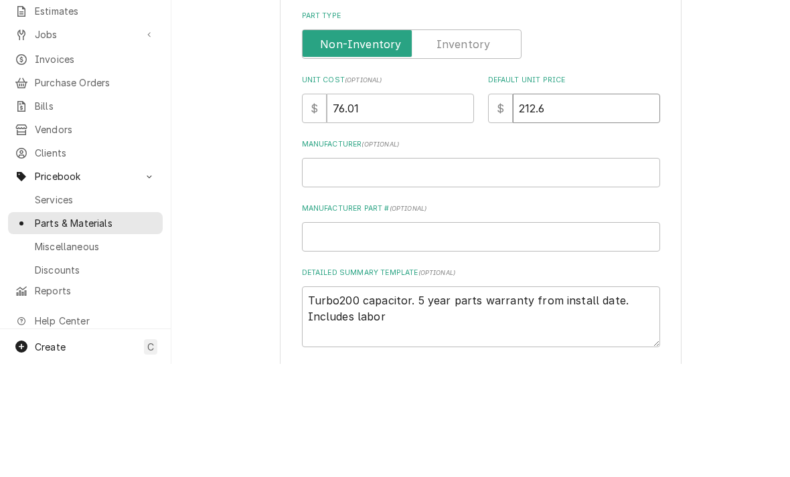
type input "212.63"
type textarea "x"
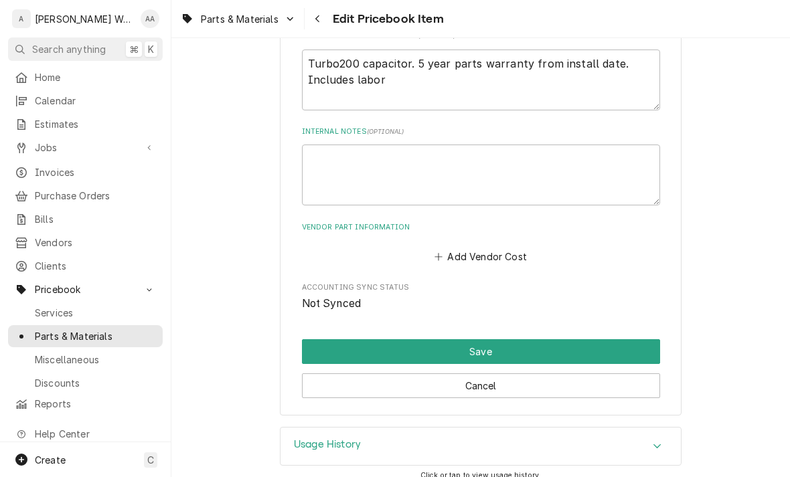
type input "212.63"
click at [319, 339] on button "Save" at bounding box center [481, 351] width 358 height 25
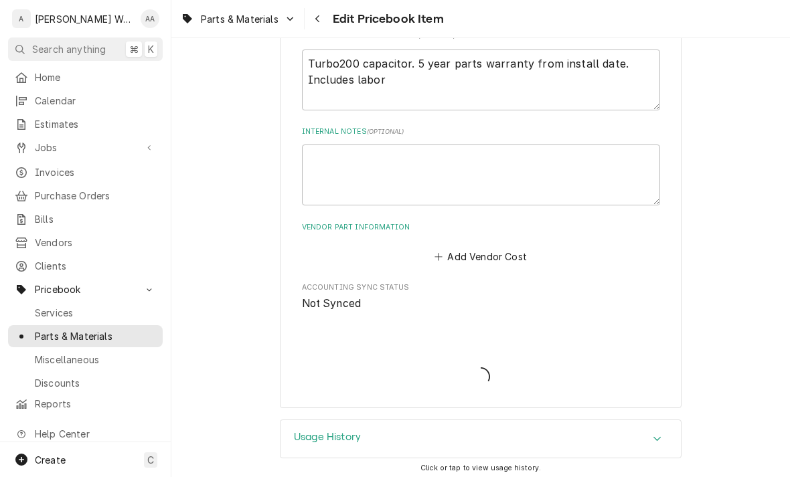
scroll to position [606, 0]
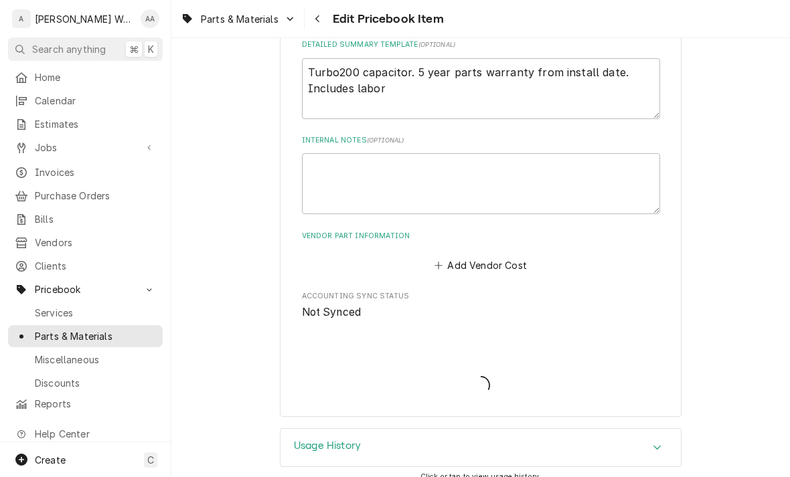
type textarea "x"
